Goal: Task Accomplishment & Management: Use online tool/utility

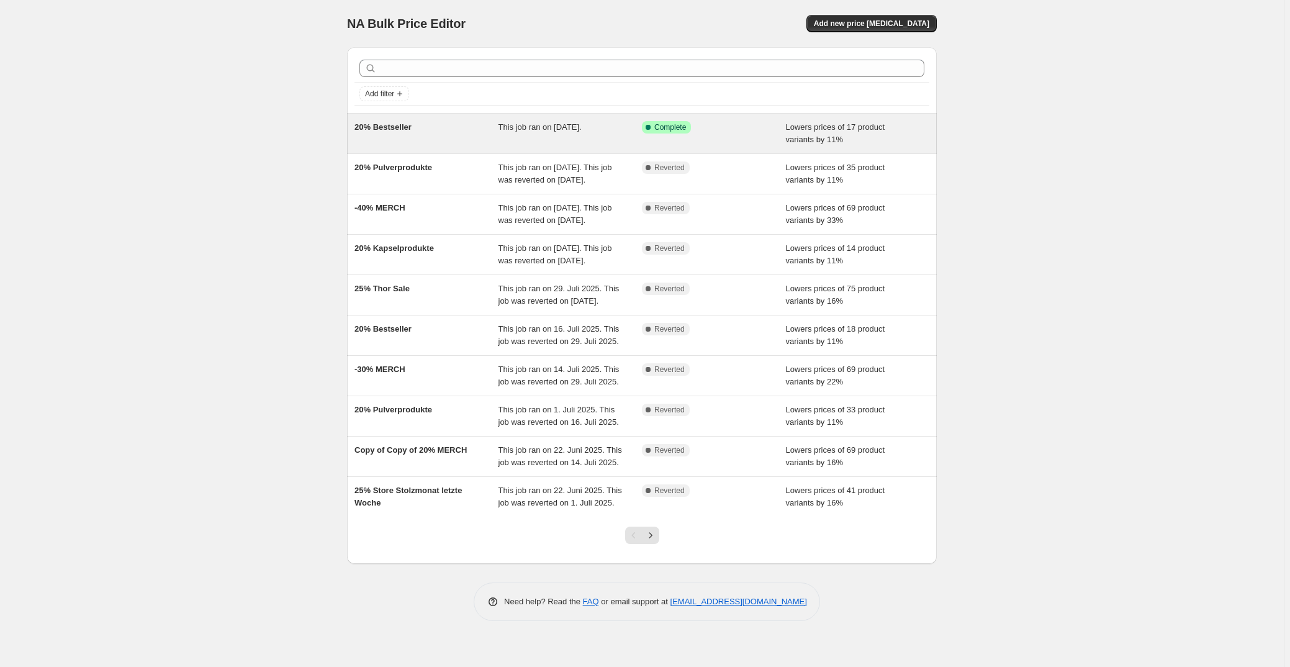
click at [434, 137] on div "20% Bestseller" at bounding box center [426, 133] width 144 height 25
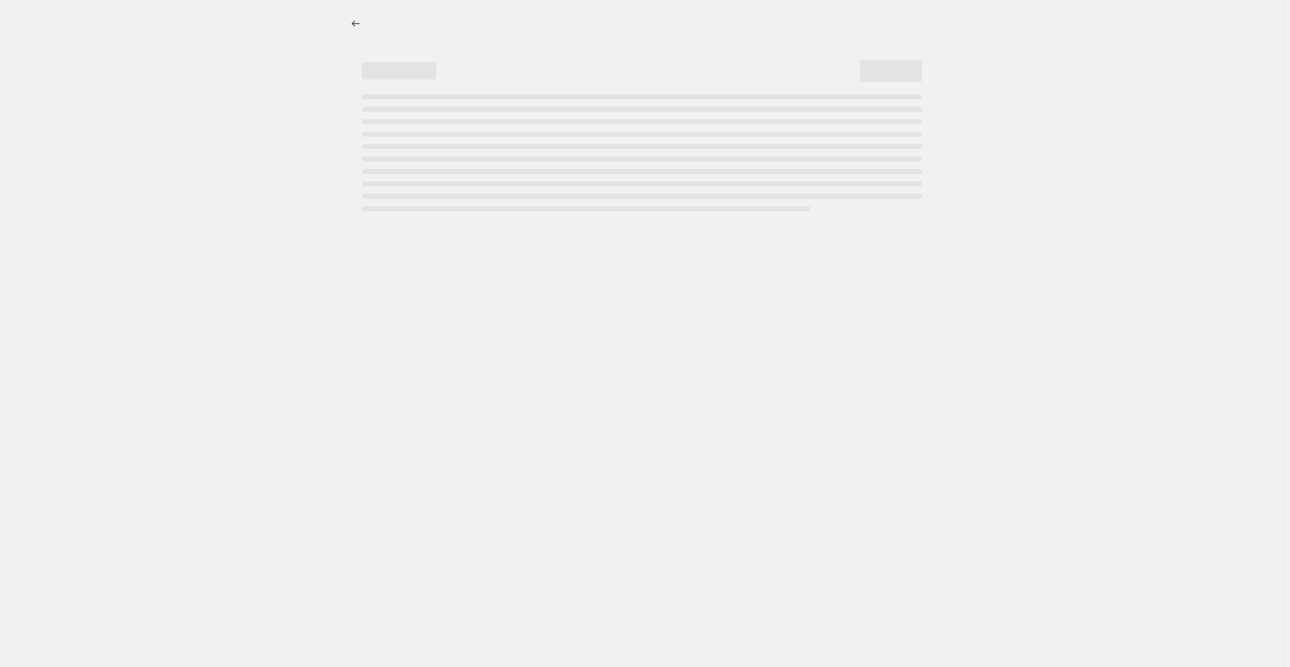
select select "percentage"
select select "no_change"
select select "collection"
select select "not_equal"
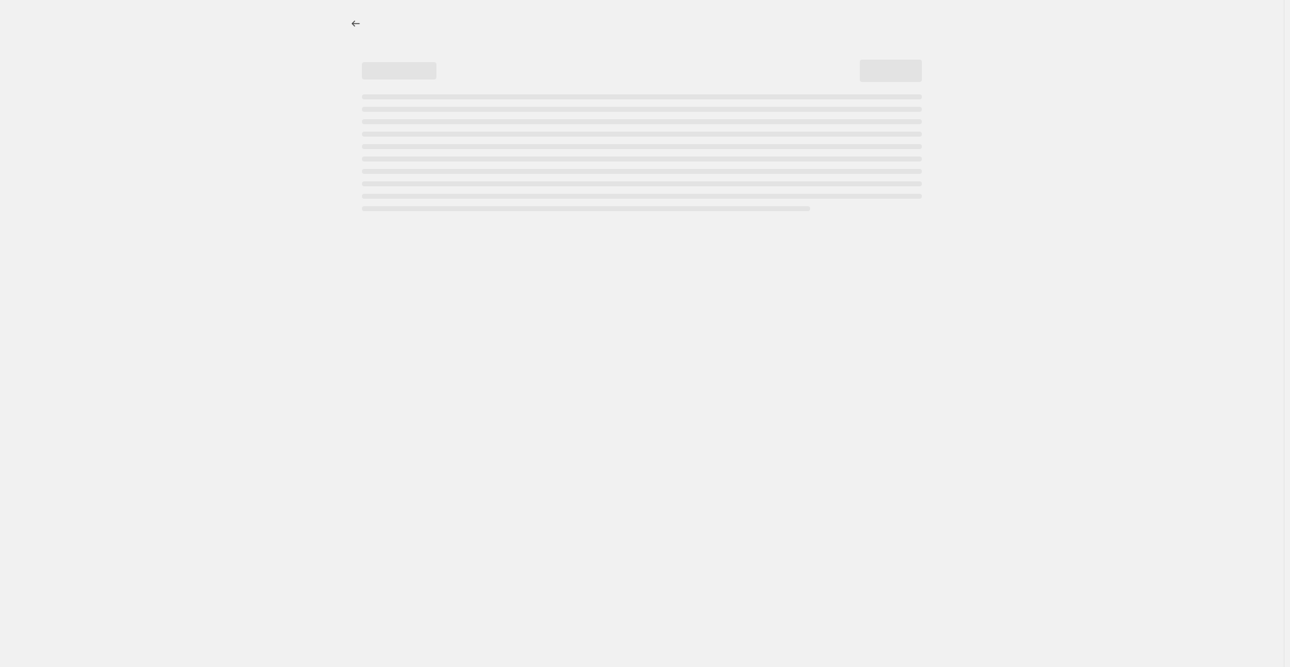
select select "collection"
select select "not_equal"
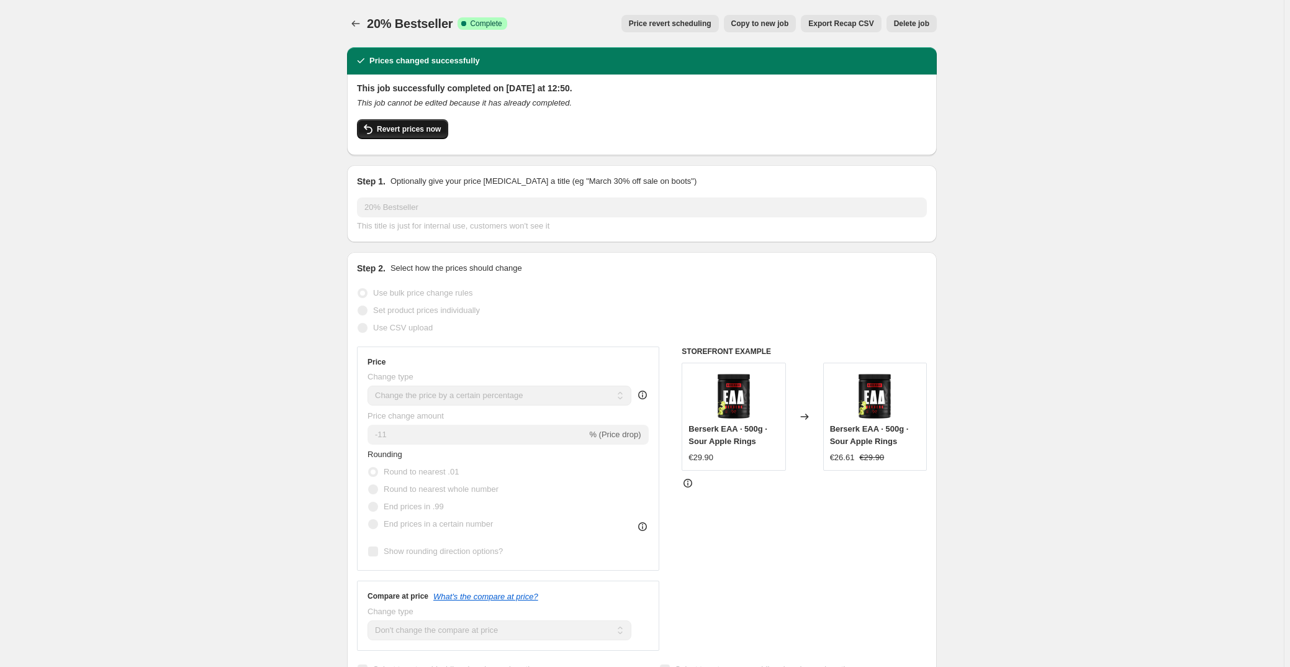
click at [392, 125] on span "Revert prices now" at bounding box center [409, 129] width 64 height 10
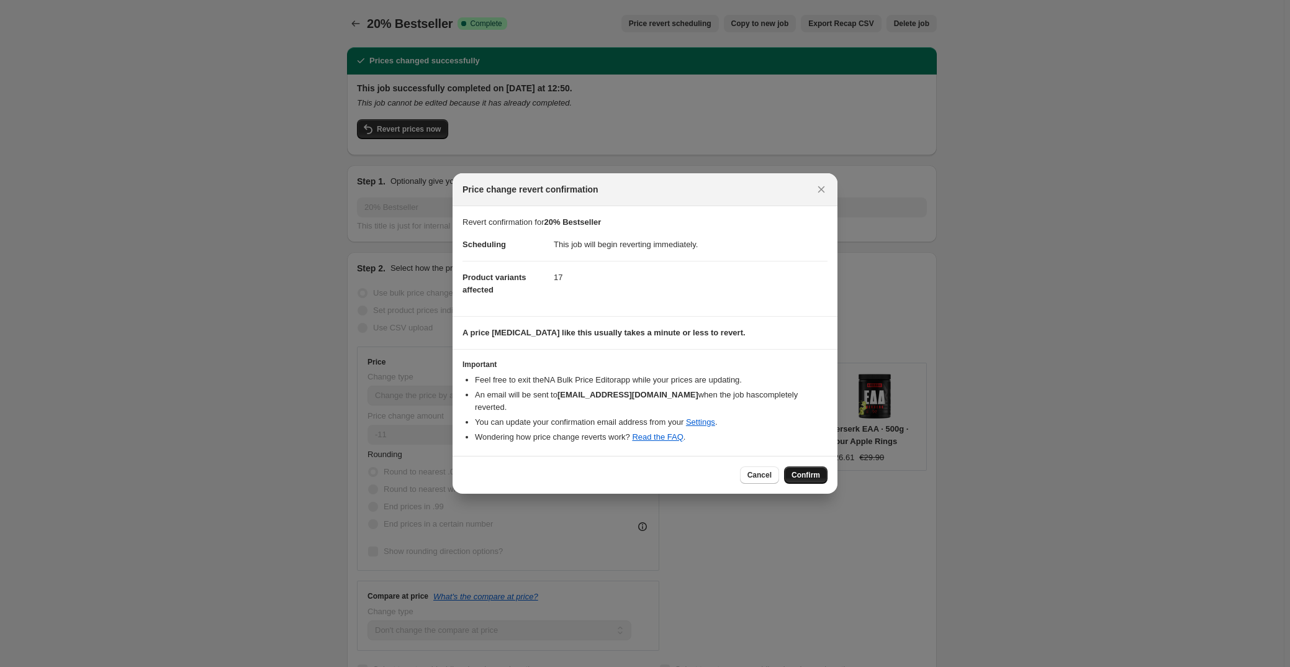
click at [810, 472] on span "Confirm" at bounding box center [805, 475] width 29 height 10
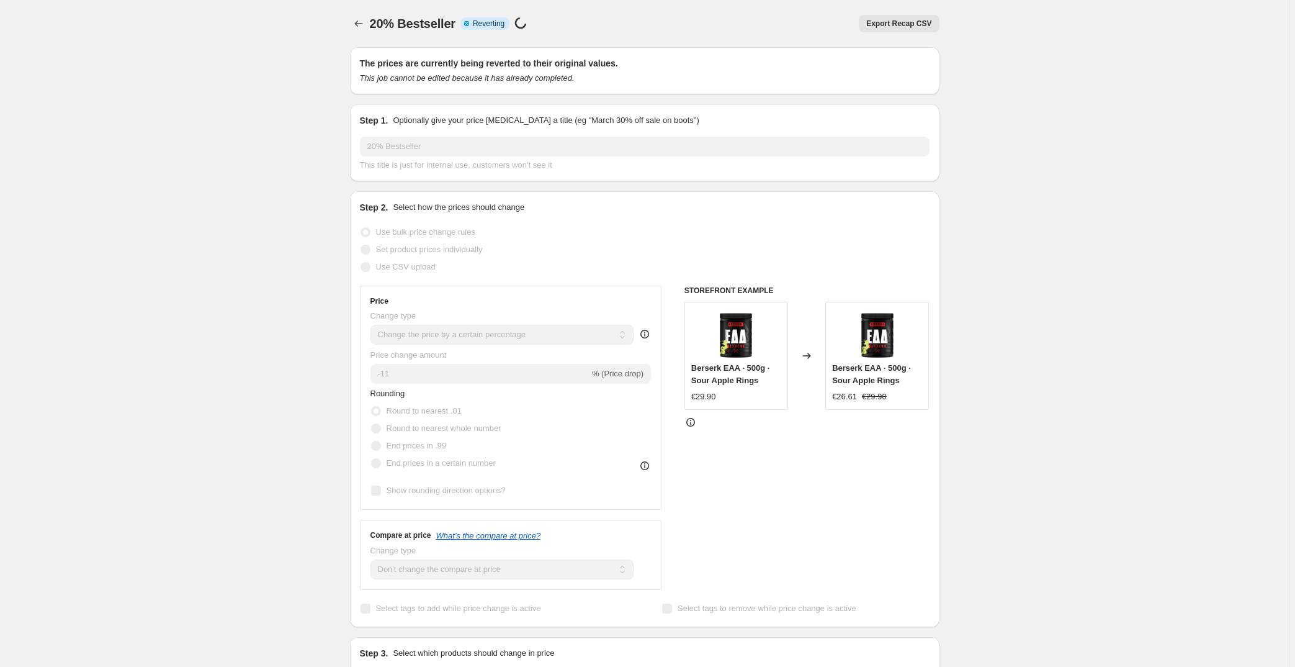
select select "percentage"
select select "no_change"
select select "collection"
select select "not_equal"
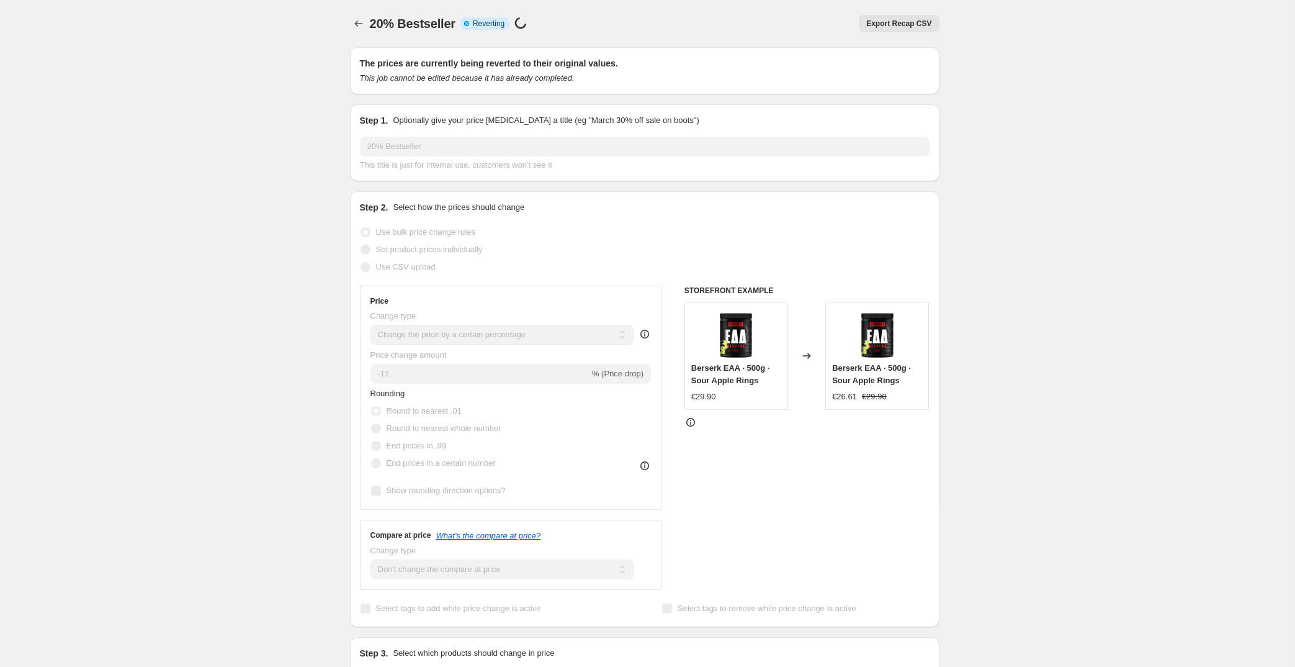
select select "collection"
select select "not_equal"
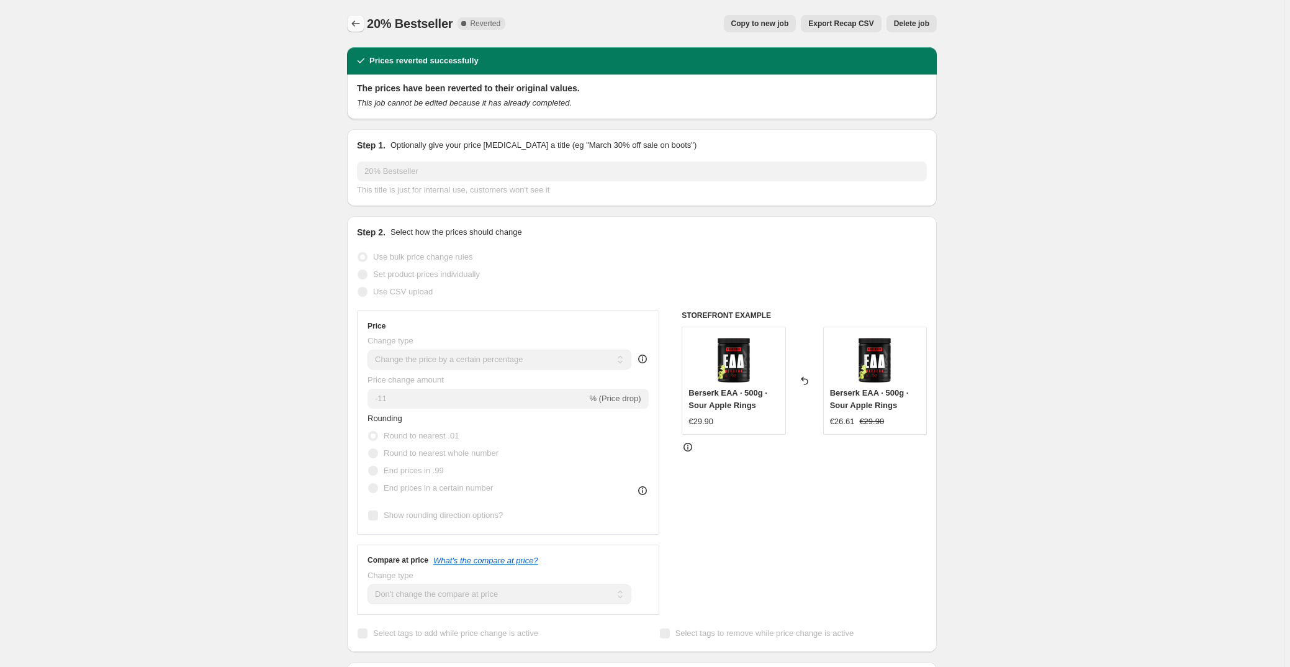
click at [362, 20] on icon "Price change jobs" at bounding box center [355, 23] width 12 height 12
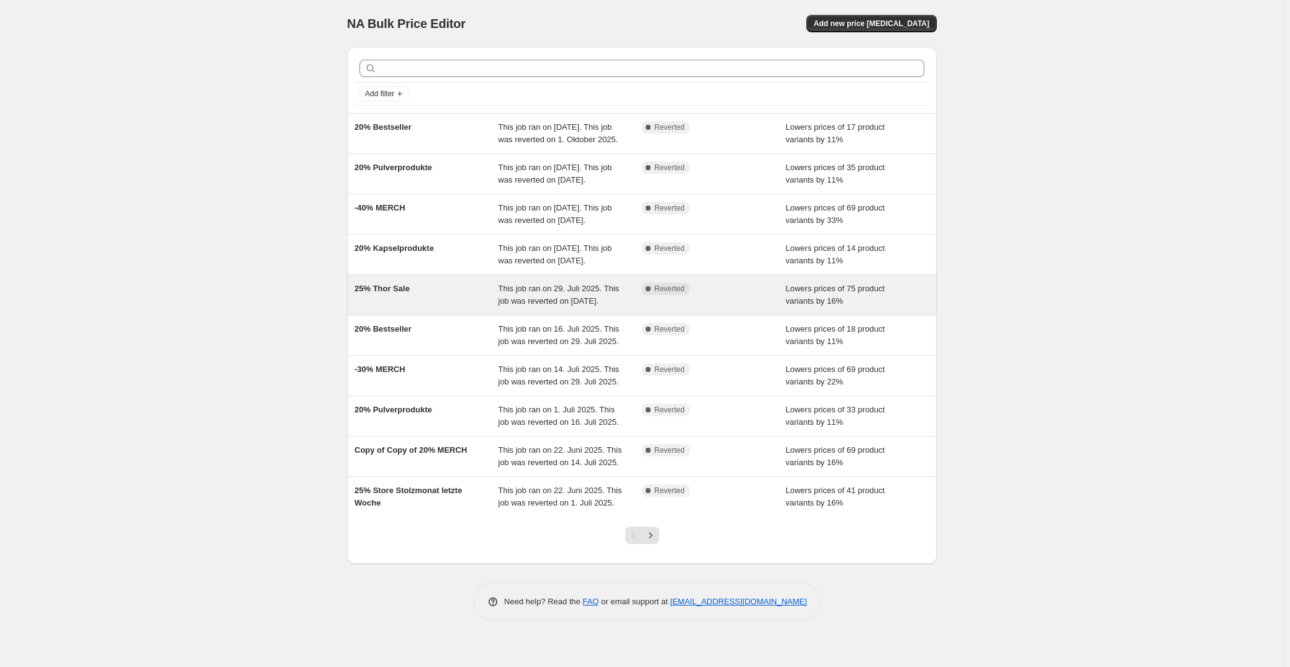
click at [449, 307] on div "25% Thor Sale" at bounding box center [426, 294] width 144 height 25
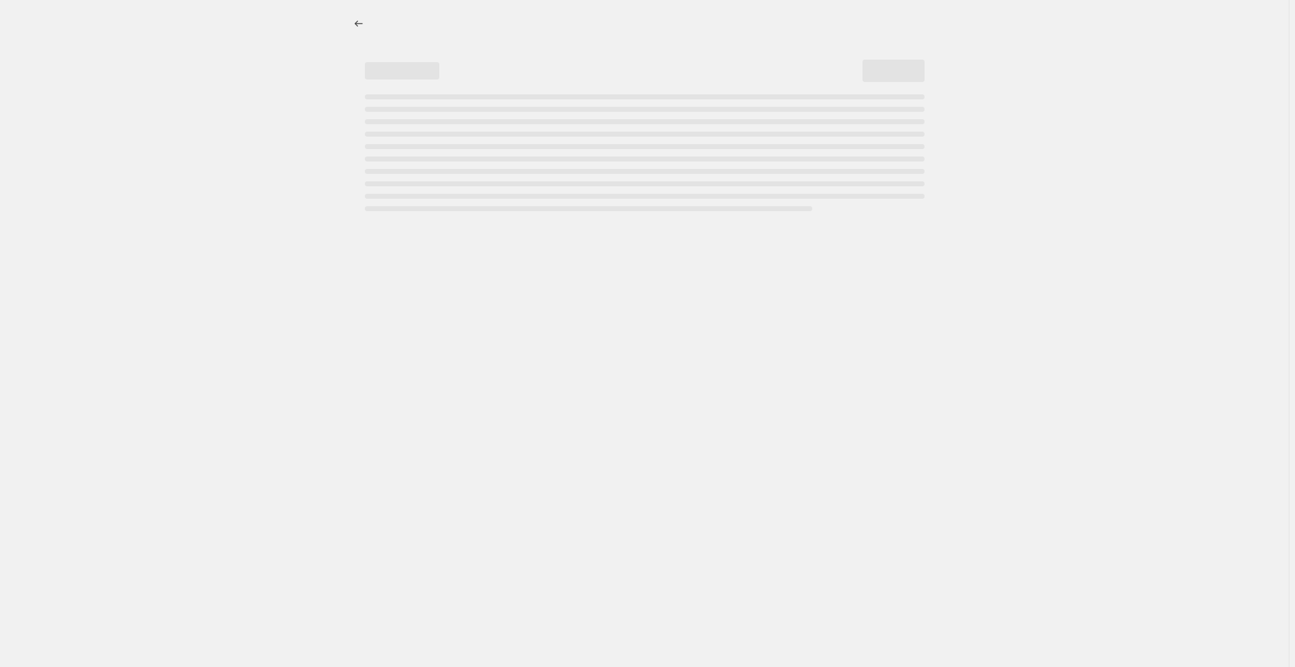
select select "percentage"
select select "collection"
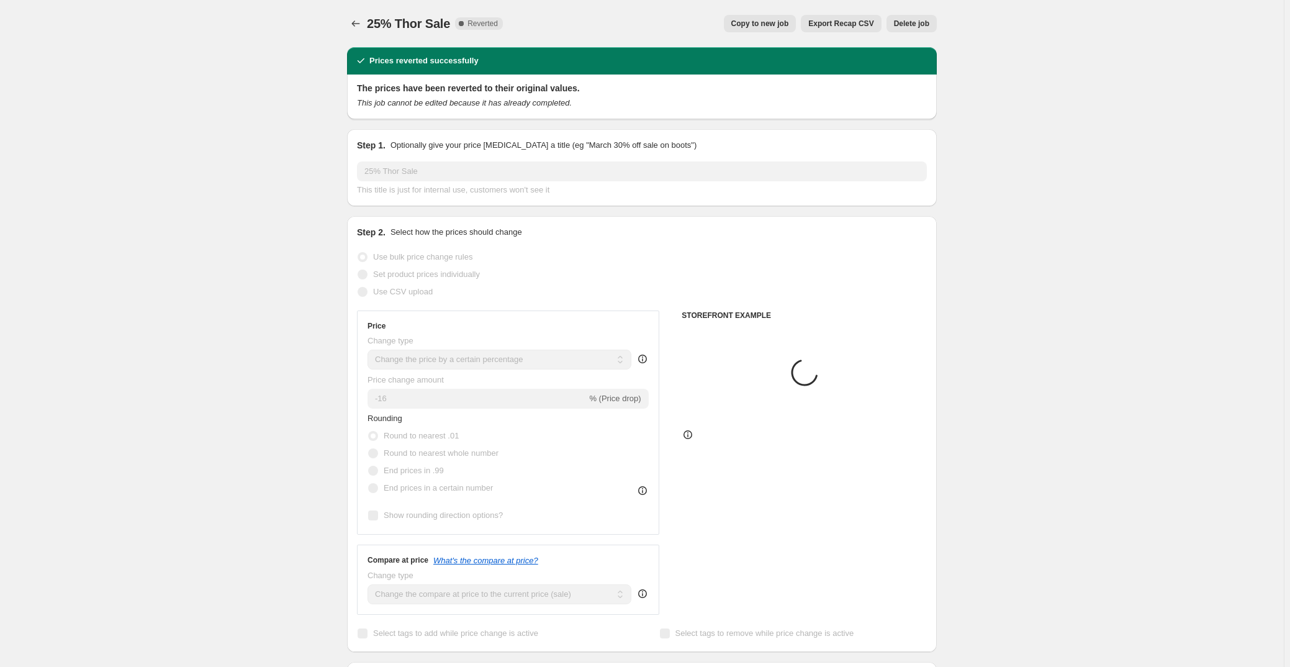
click at [765, 22] on span "Copy to new job" at bounding box center [760, 24] width 58 height 10
select select "percentage"
select select "collection"
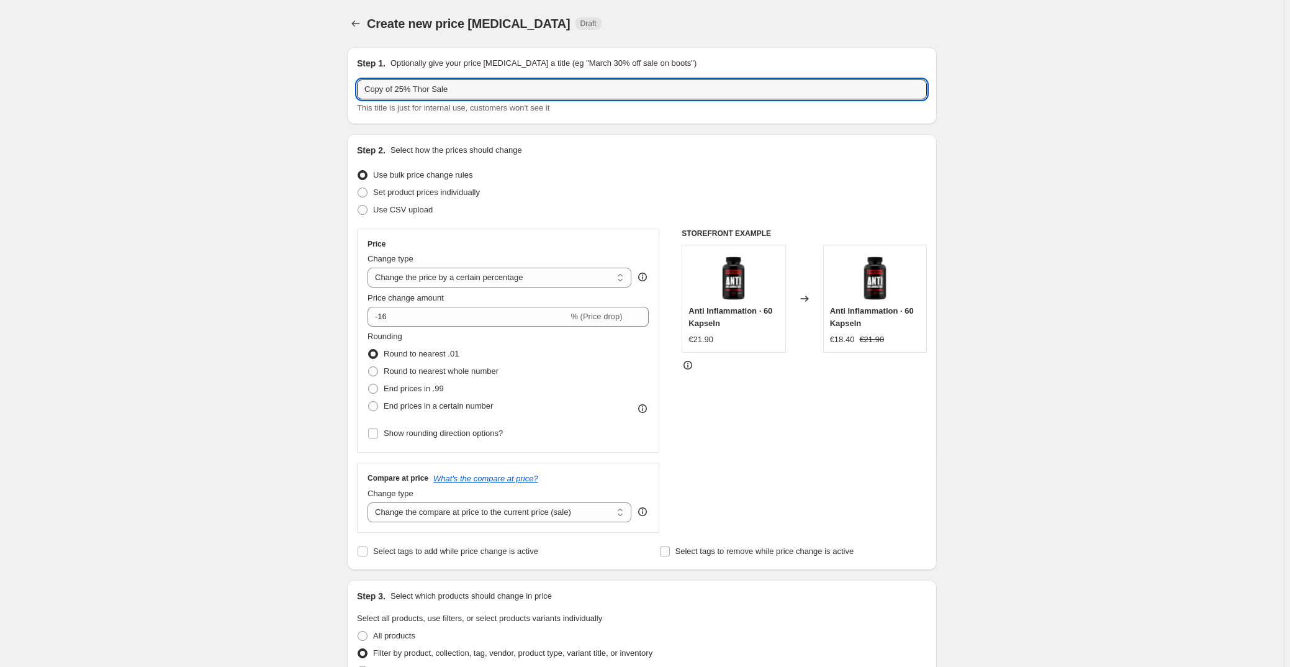
drag, startPoint x: 396, startPoint y: 89, endPoint x: 320, endPoint y: 86, distance: 75.8
drag, startPoint x: 423, startPoint y: 92, endPoint x: 384, endPoint y: 102, distance: 39.7
click at [384, 102] on div "25% Thor Sale This title is just for internal use, customers won't see it" at bounding box center [642, 96] width 570 height 35
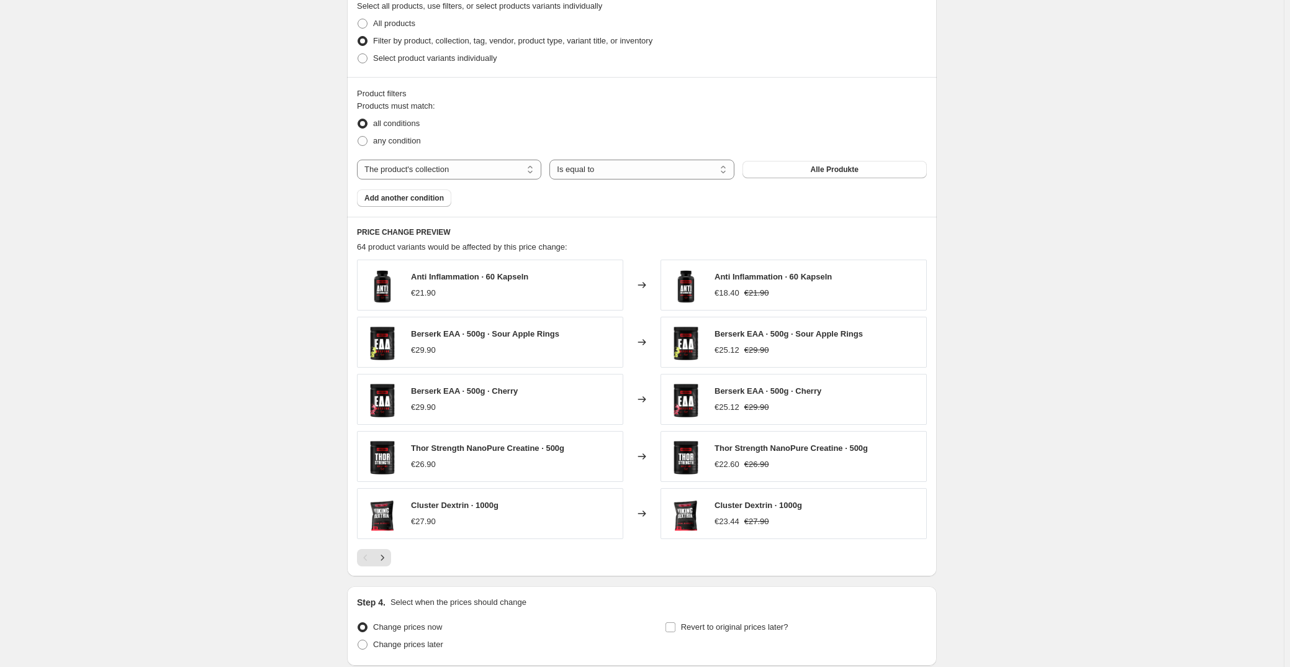
scroll to position [621, 0]
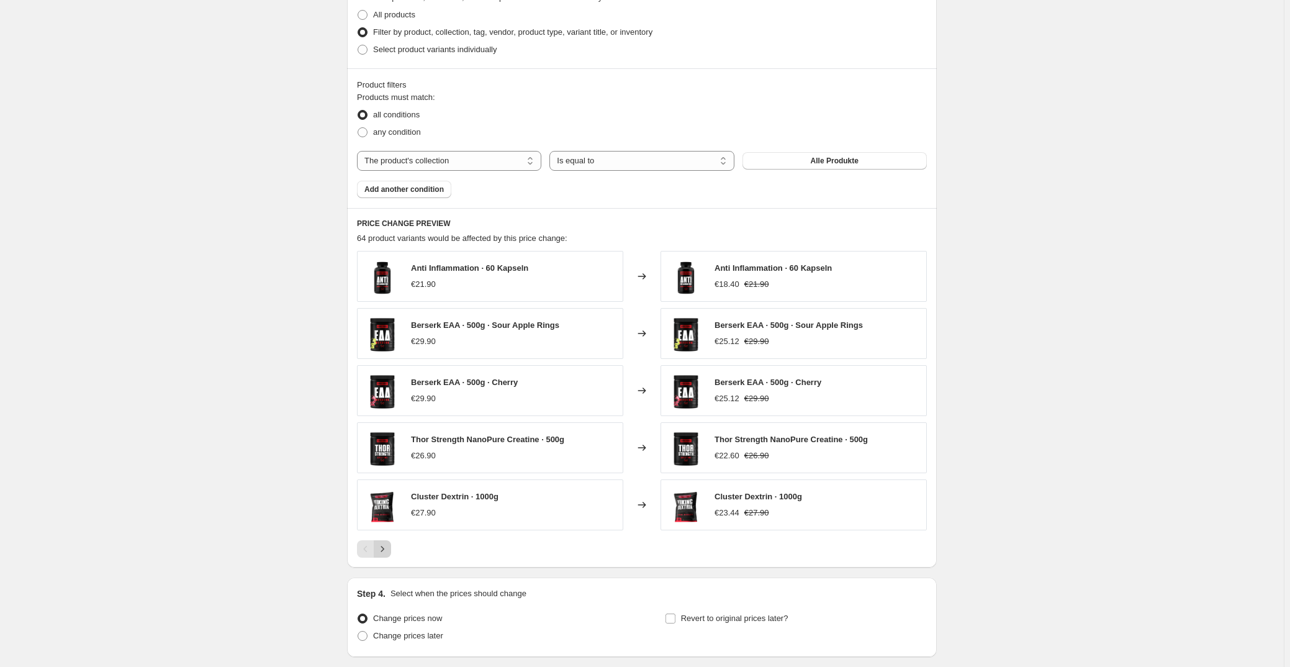
type input "25% GODS WEEK"
click at [388, 552] on icon "Next" at bounding box center [382, 548] width 12 height 12
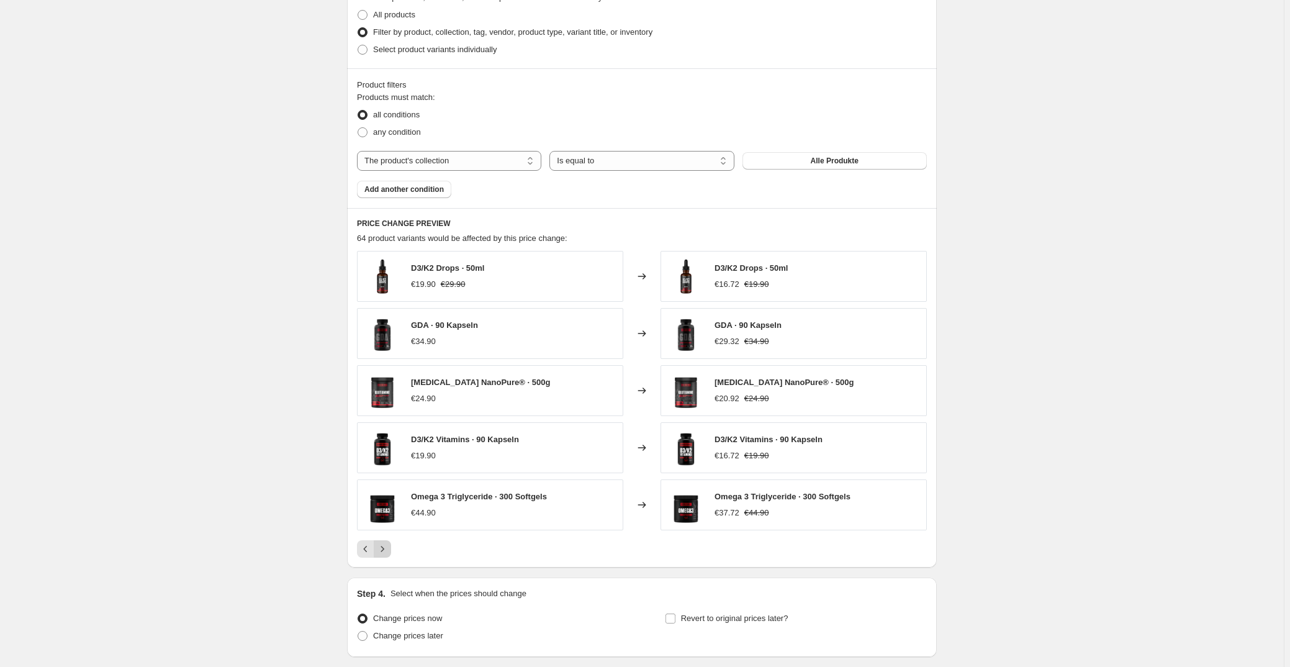
click at [388, 552] on icon "Next" at bounding box center [382, 548] width 12 height 12
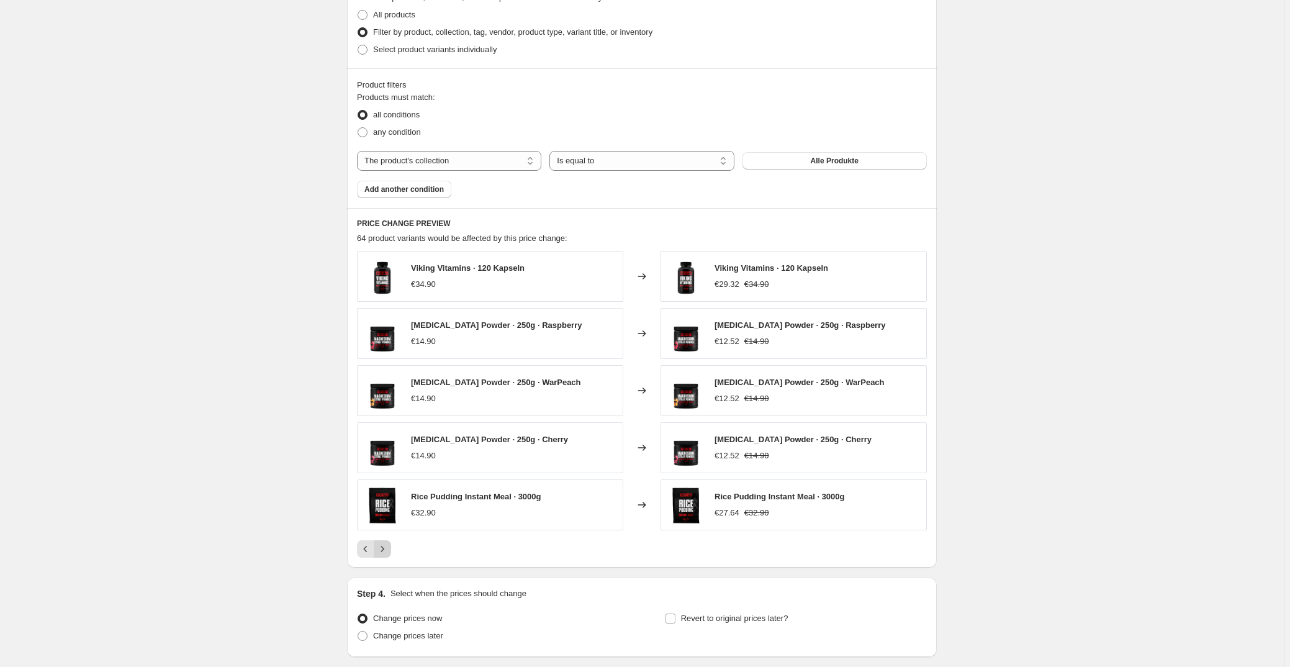
click at [388, 552] on icon "Next" at bounding box center [382, 548] width 12 height 12
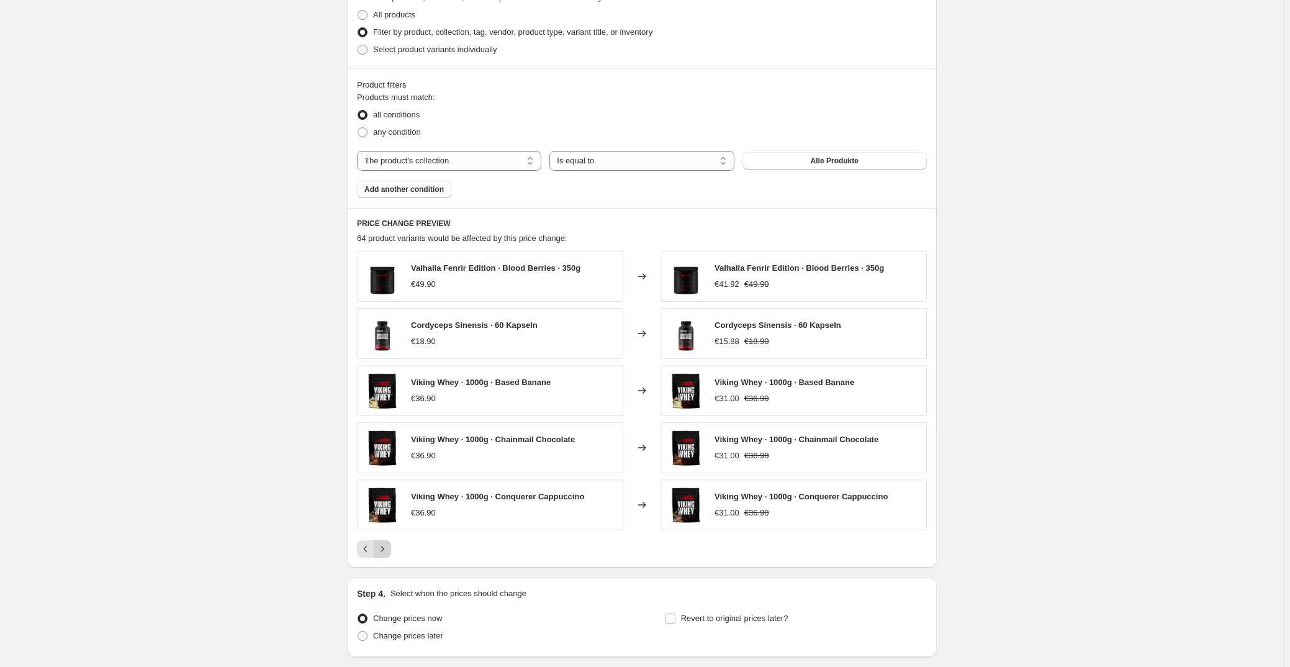
click at [388, 552] on icon "Next" at bounding box center [382, 548] width 12 height 12
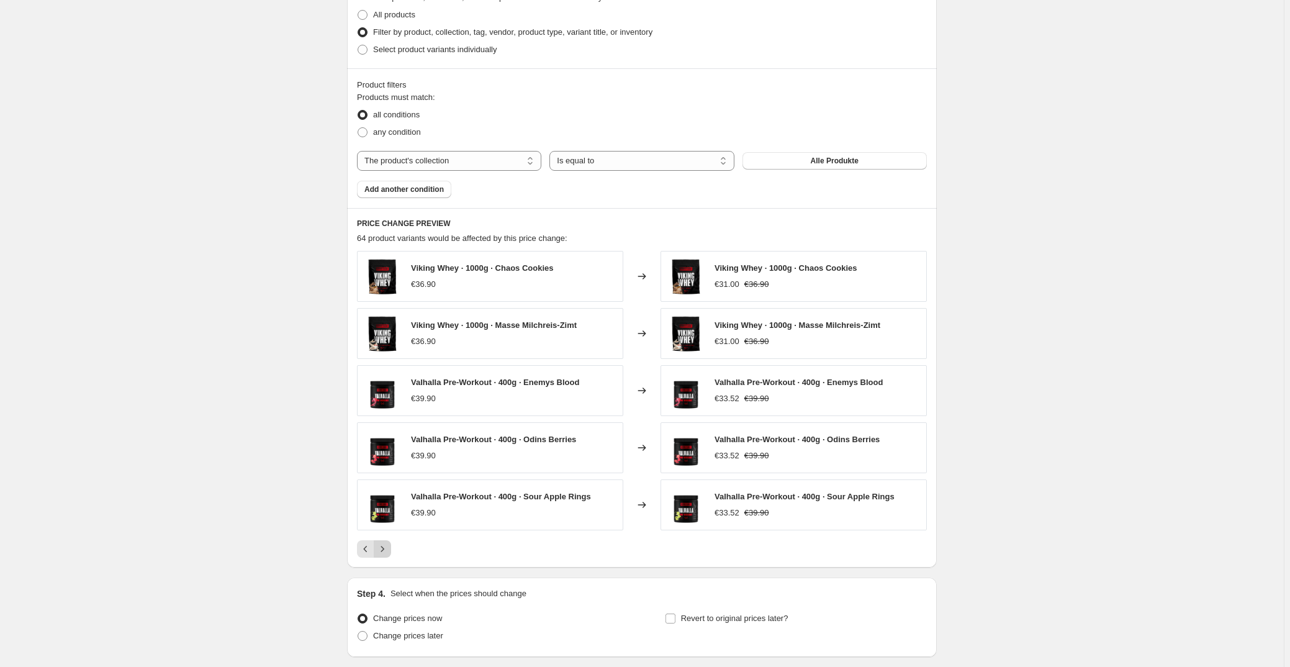
click at [388, 552] on icon "Next" at bounding box center [382, 548] width 12 height 12
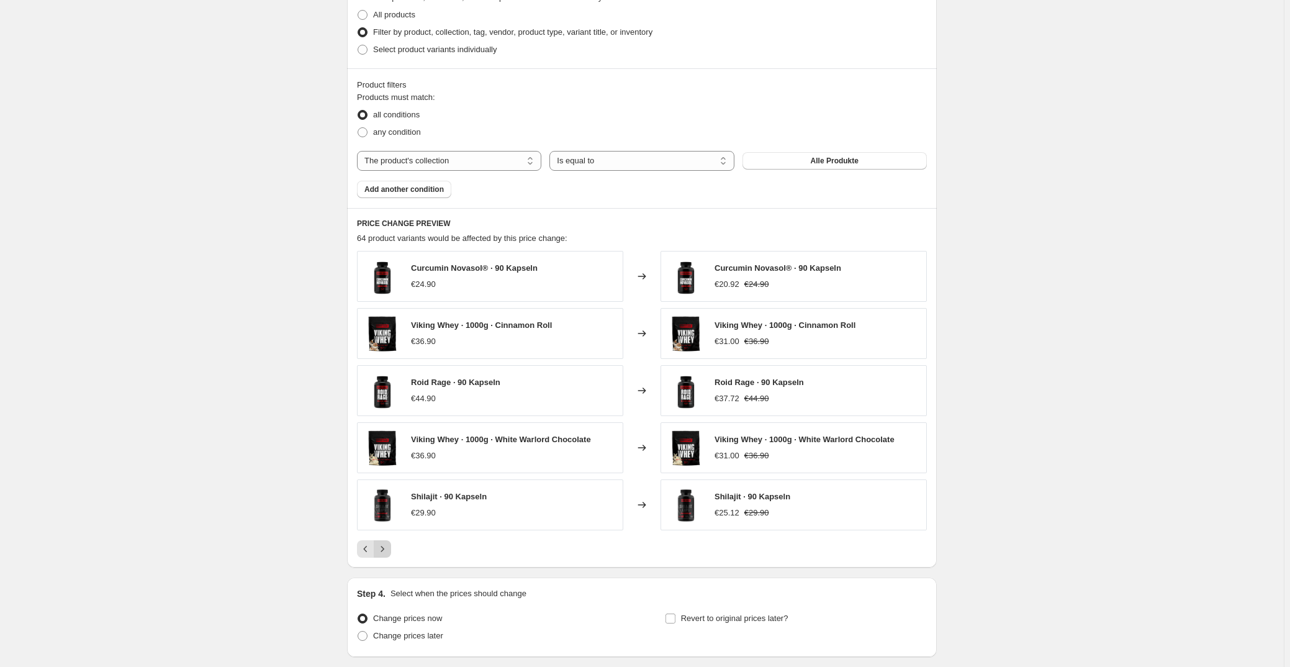
click at [388, 552] on icon "Next" at bounding box center [382, 548] width 12 height 12
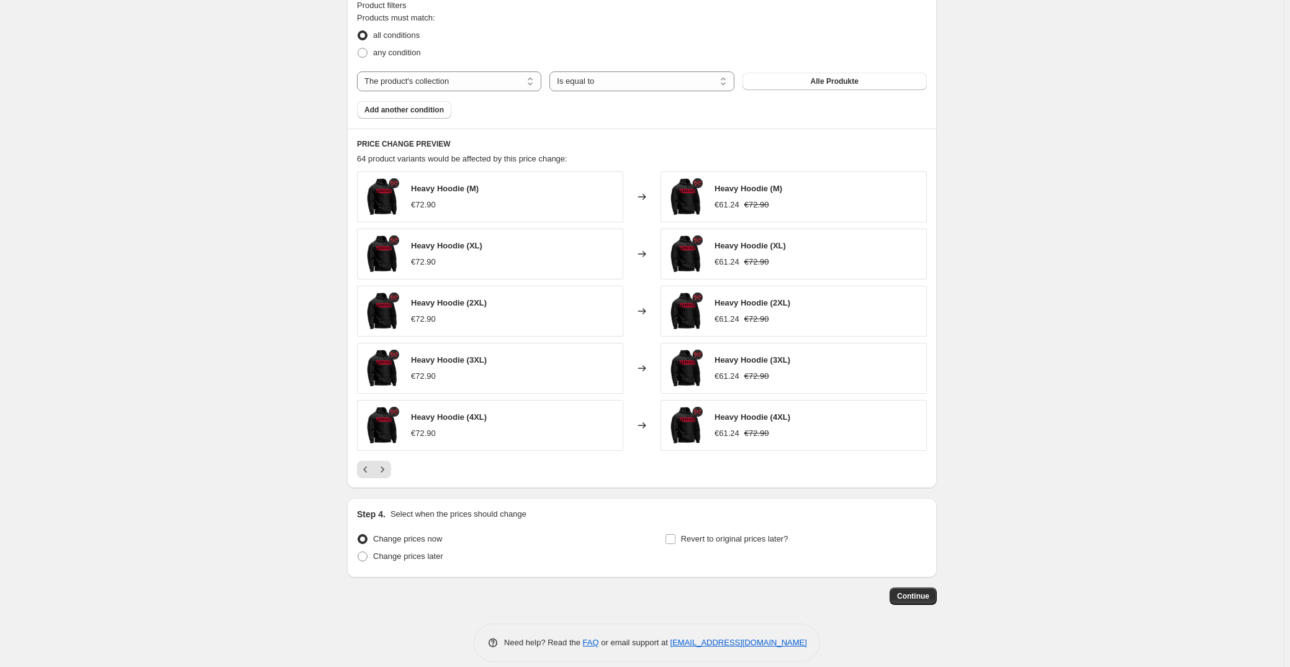
scroll to position [713, 0]
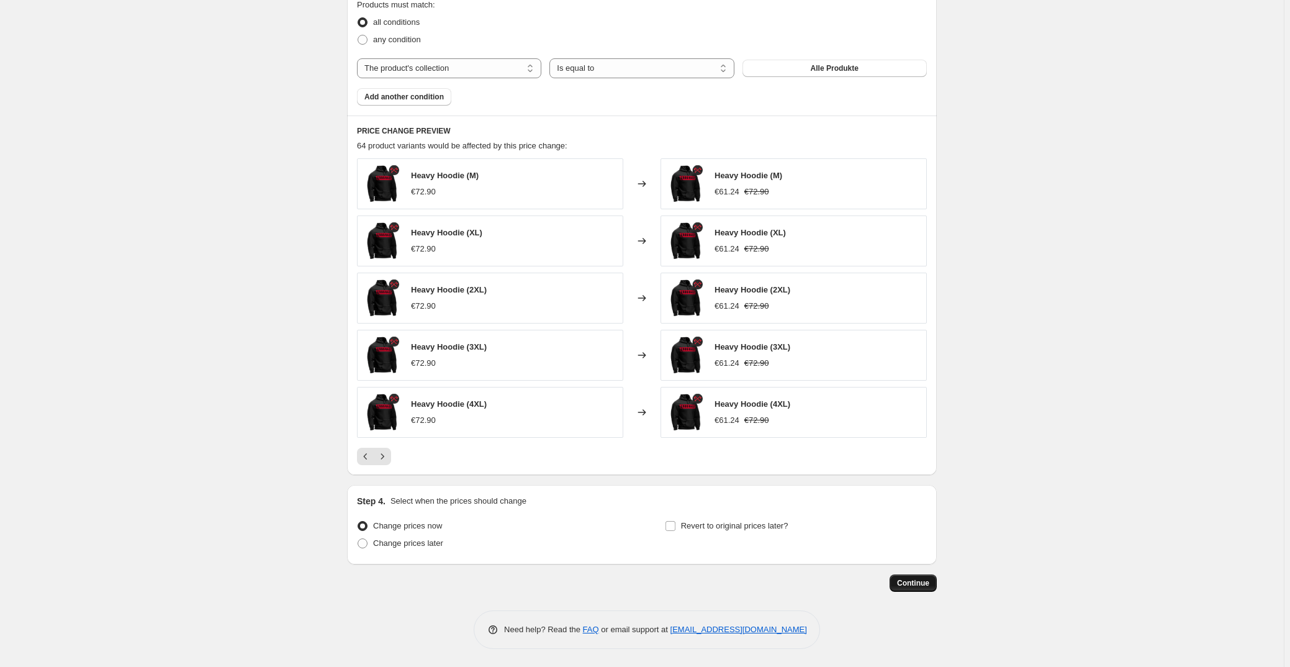
click at [903, 578] on span "Continue" at bounding box center [913, 583] width 32 height 10
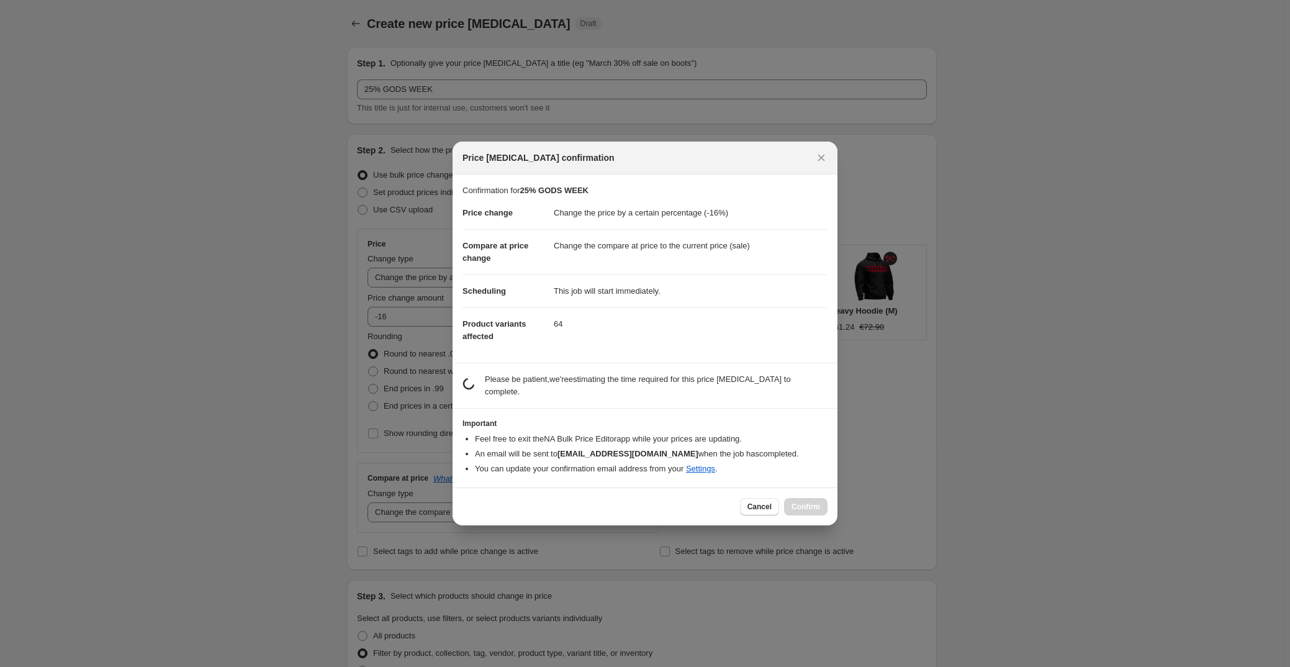
scroll to position [0, 0]
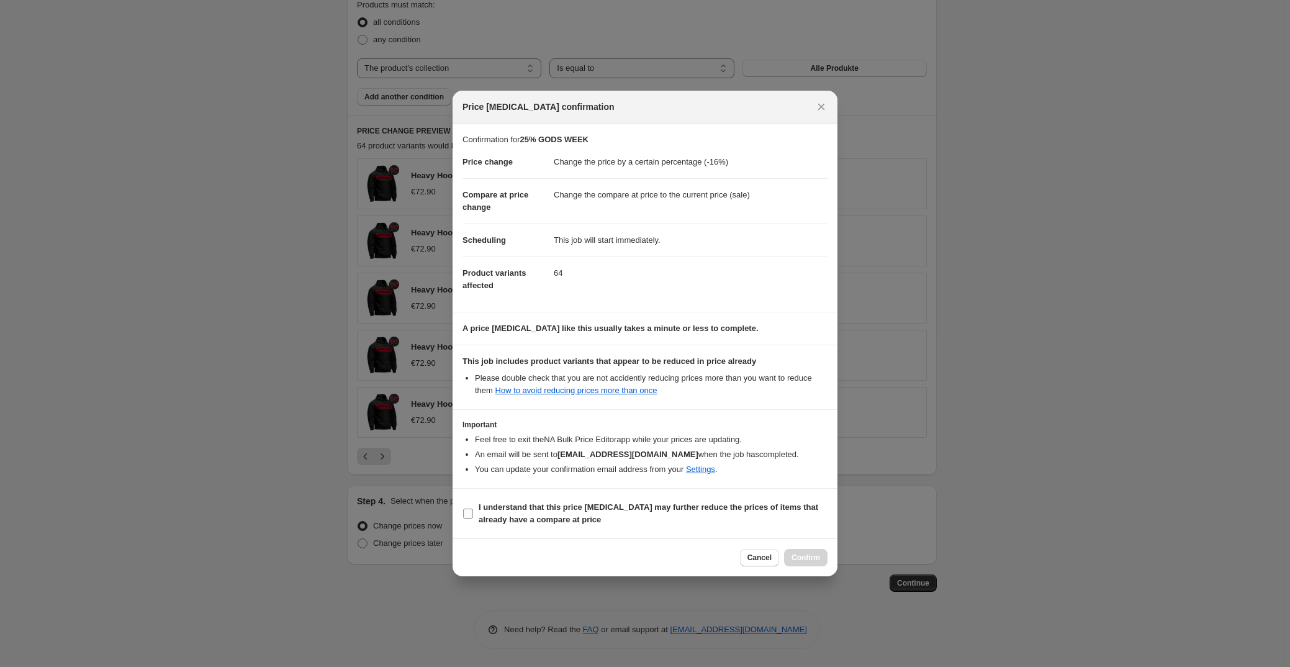
click at [488, 516] on b "I understand that this price [MEDICAL_DATA] may further reduce the prices of it…" at bounding box center [647, 513] width 339 height 22
click at [473, 516] on input "I understand that this price [MEDICAL_DATA] may further reduce the prices of it…" at bounding box center [468, 513] width 10 height 10
checkbox input "true"
click at [802, 557] on span "Confirm" at bounding box center [805, 557] width 29 height 10
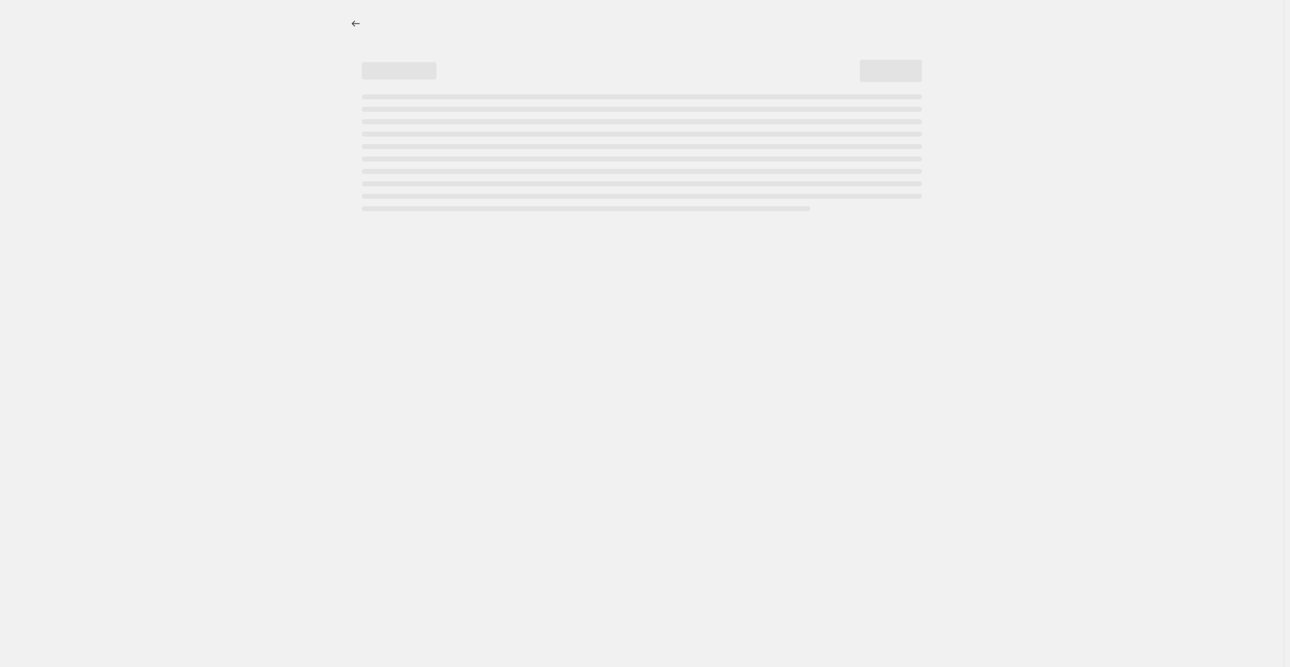
select select "percentage"
select select "collection"
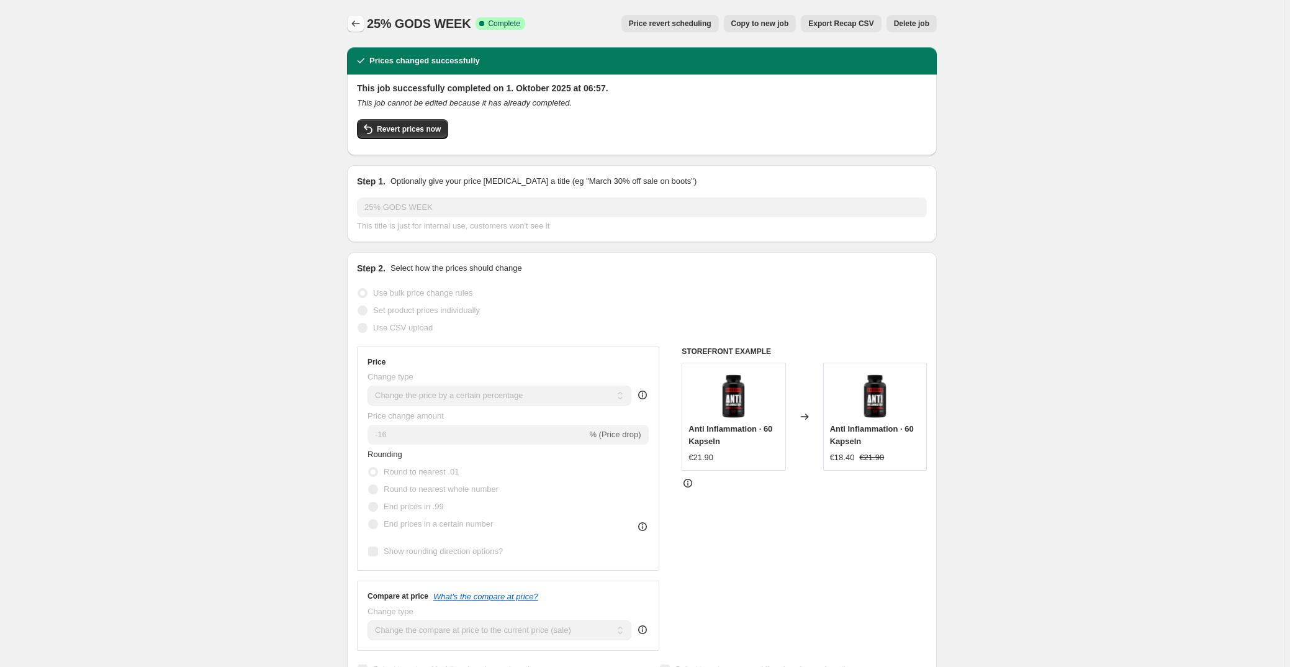
click at [362, 26] on icon "Price change jobs" at bounding box center [355, 23] width 12 height 12
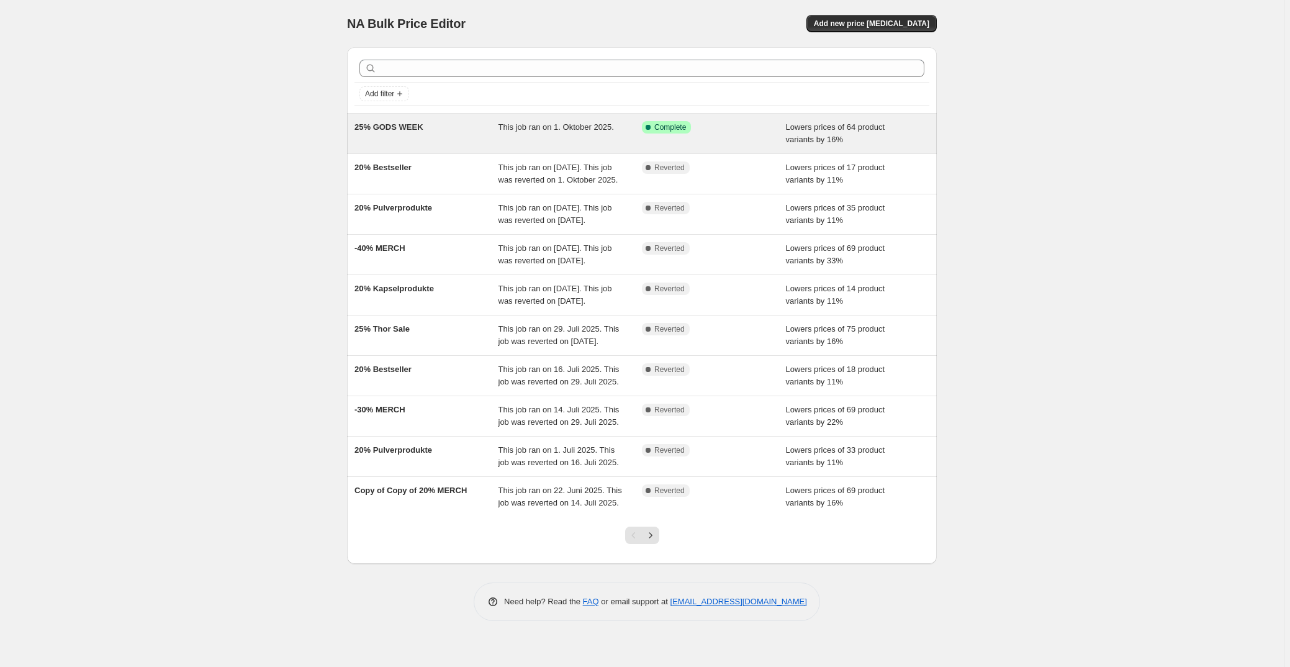
click at [490, 118] on div "25% GODS WEEK This job ran on 1. Oktober 2025. Success Complete Complete Lowers…" at bounding box center [642, 134] width 590 height 40
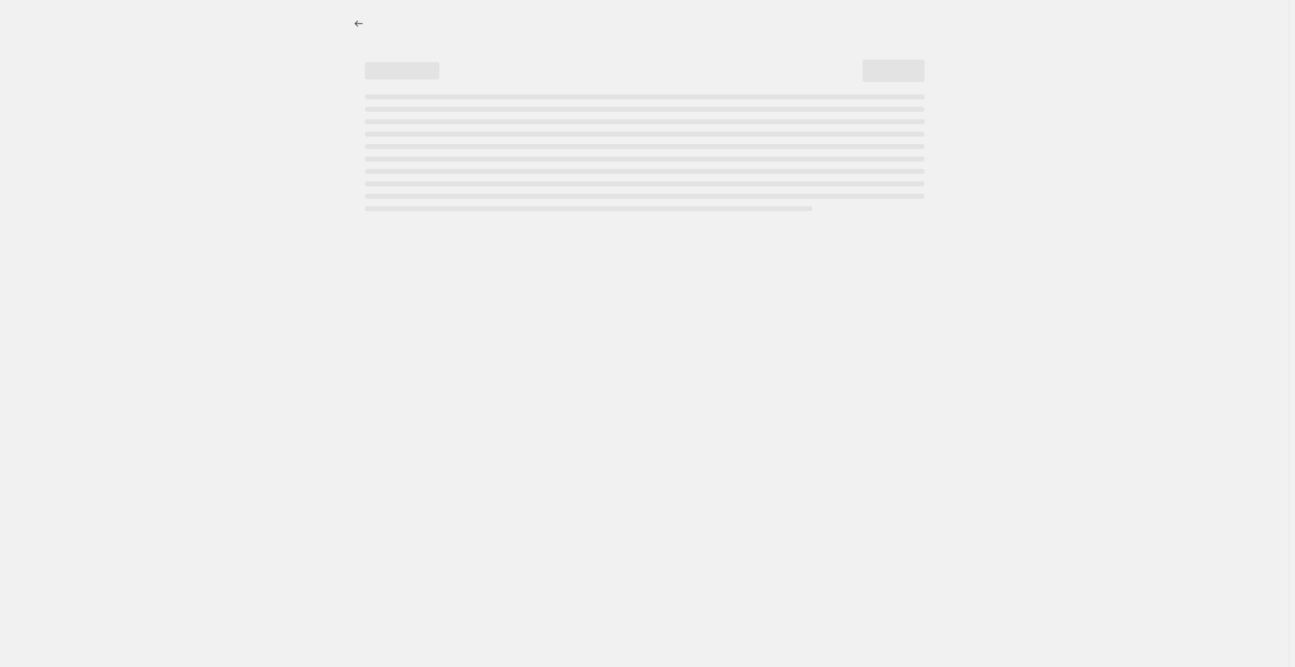
select select "percentage"
select select "collection"
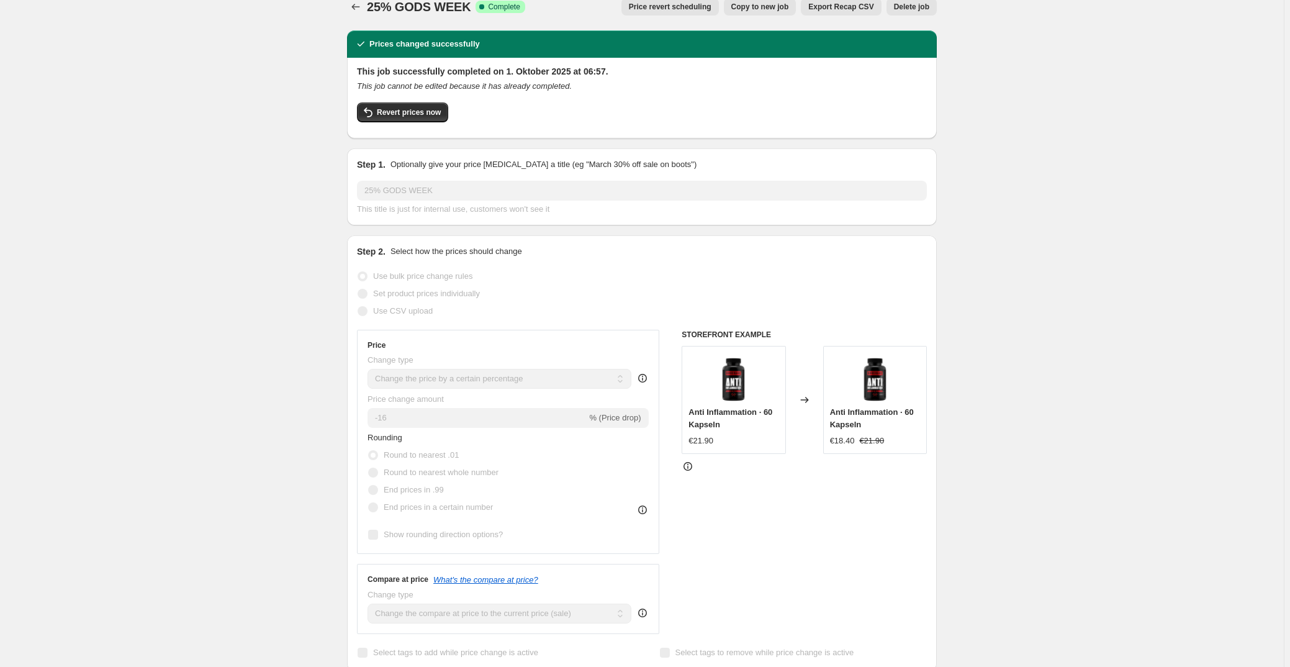
scroll to position [14, 0]
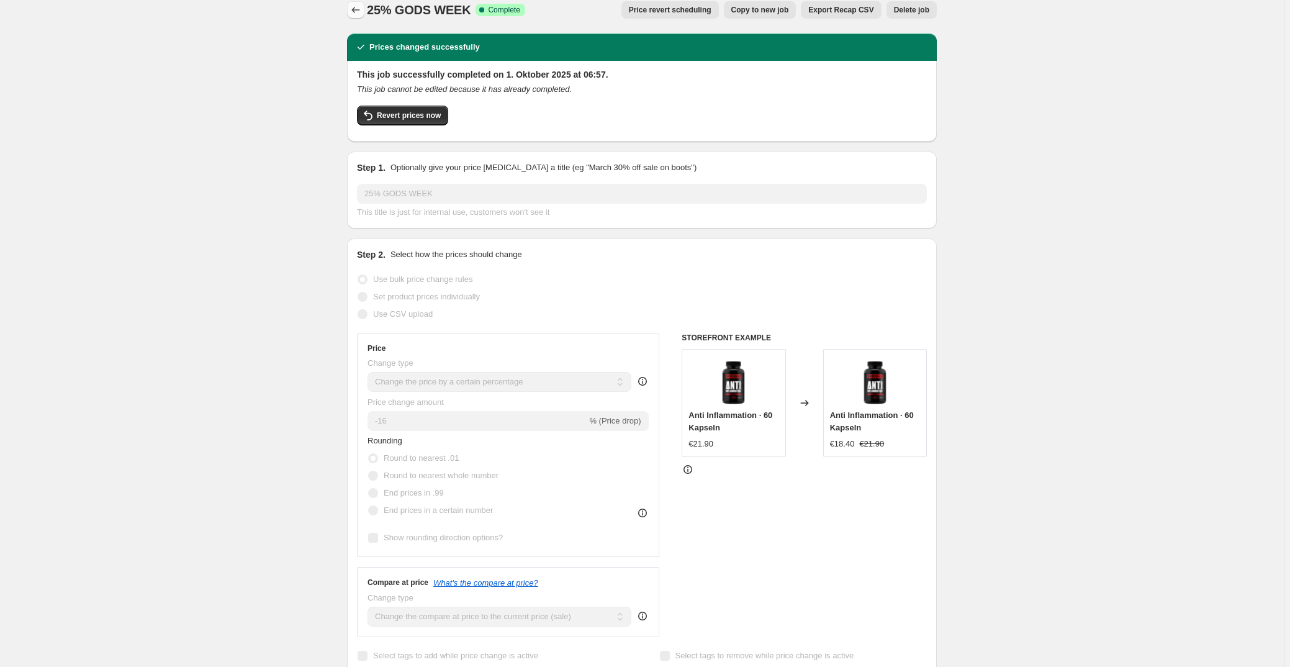
click at [357, 9] on icon "Price change jobs" at bounding box center [355, 10] width 12 height 12
